Goal: Navigation & Orientation: Find specific page/section

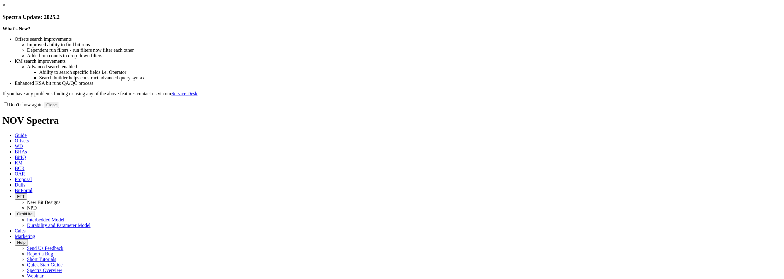
click at [5, 8] on link "×" at bounding box center [3, 4] width 3 height 5
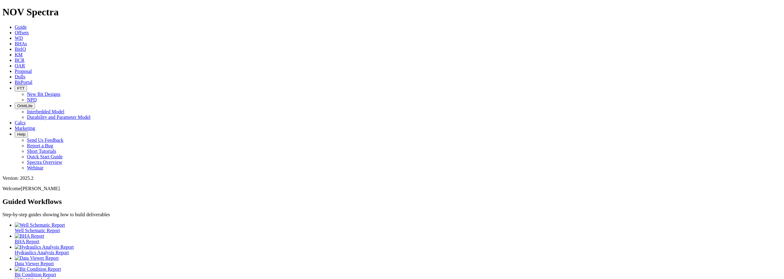
click at [32, 80] on span "BitPortal" at bounding box center [24, 82] width 18 height 5
